Goal: Transaction & Acquisition: Subscribe to service/newsletter

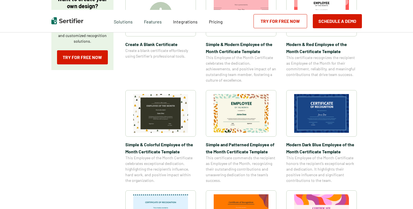
scroll to position [215, 0]
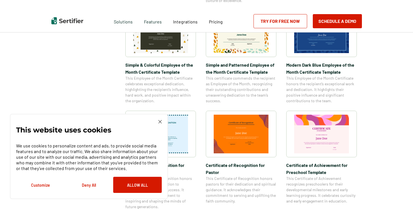
click at [160, 121] on img at bounding box center [159, 121] width 3 height 3
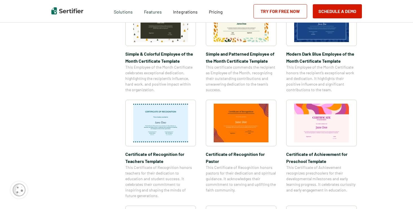
scroll to position [163, 0]
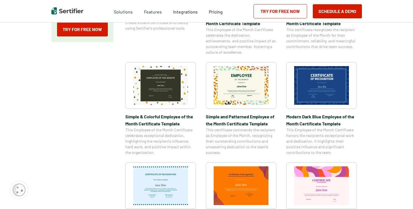
click at [332, 90] on img at bounding box center [321, 85] width 55 height 39
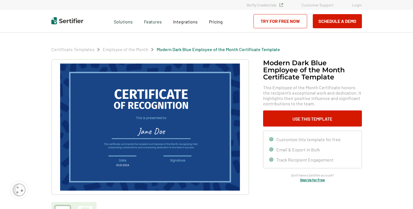
click at [162, 103] on img at bounding box center [150, 127] width 180 height 127
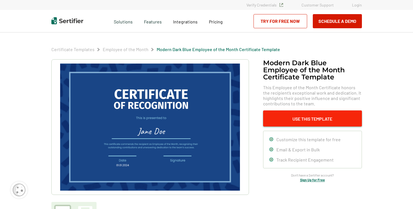
click at [319, 116] on button "Use This Template" at bounding box center [312, 118] width 99 height 16
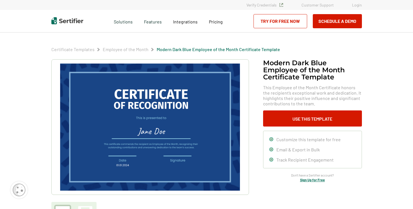
scroll to position [163, 0]
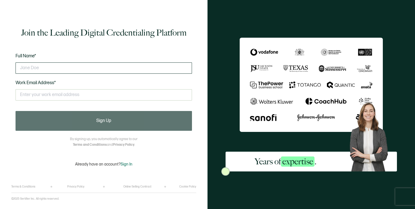
click at [45, 68] on input "text" at bounding box center [104, 67] width 177 height 11
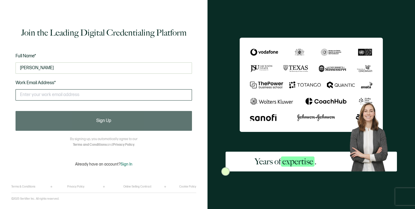
type input "[PERSON_NAME]"
click at [51, 97] on input "text" at bounding box center [104, 94] width 177 height 11
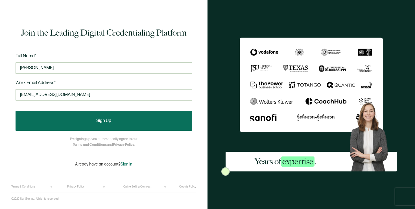
click at [106, 124] on button "Sign Up" at bounding box center [104, 121] width 177 height 20
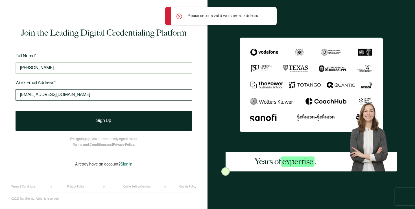
drag, startPoint x: 88, startPoint y: 94, endPoint x: 31, endPoint y: 95, distance: 57.1
click at [31, 95] on input "[EMAIL_ADDRESS][DOMAIN_NAME]" at bounding box center [104, 94] width 177 height 11
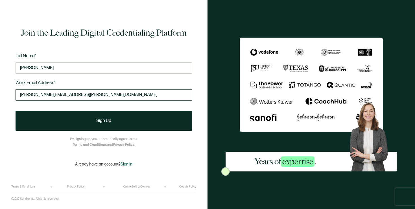
type input "[PERSON_NAME][EMAIL_ADDRESS][PERSON_NAME][DOMAIN_NAME]"
